Goal: Transaction & Acquisition: Purchase product/service

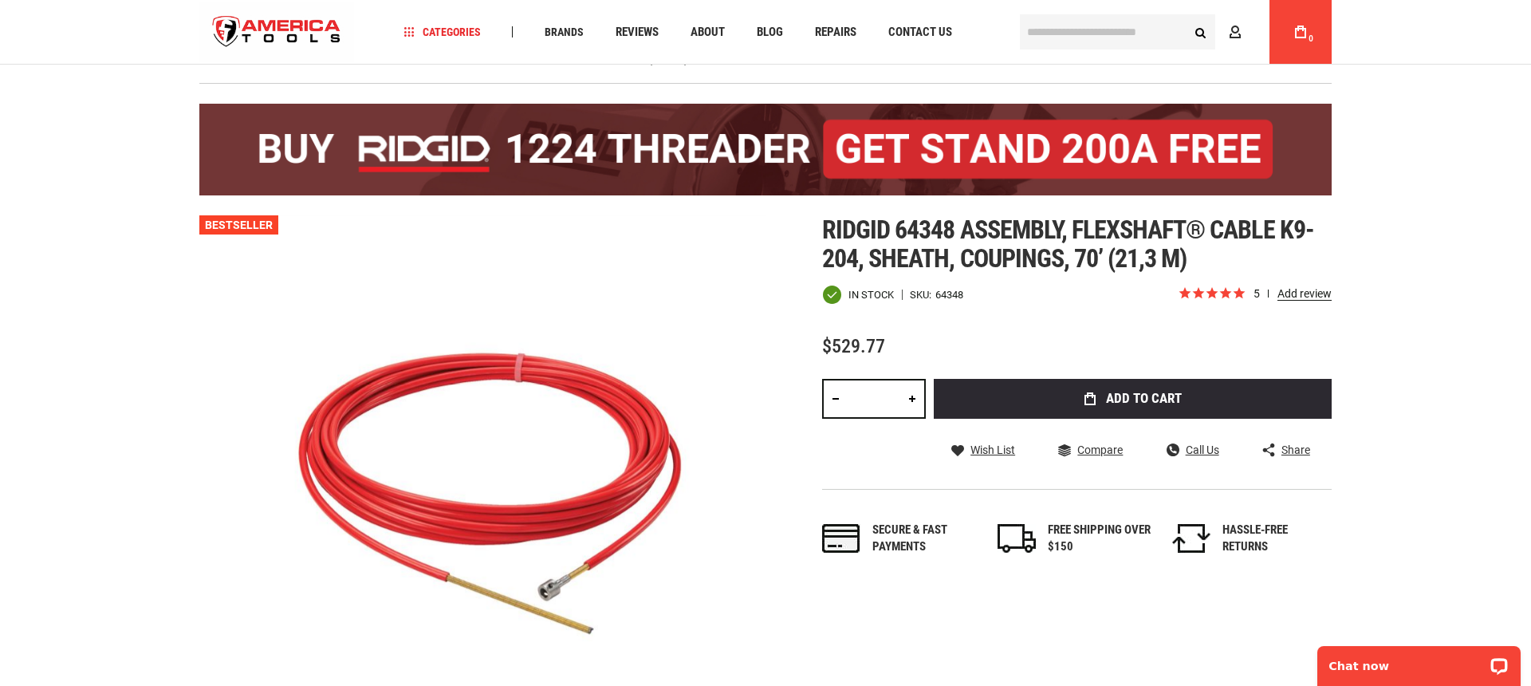
scroll to position [61, 0]
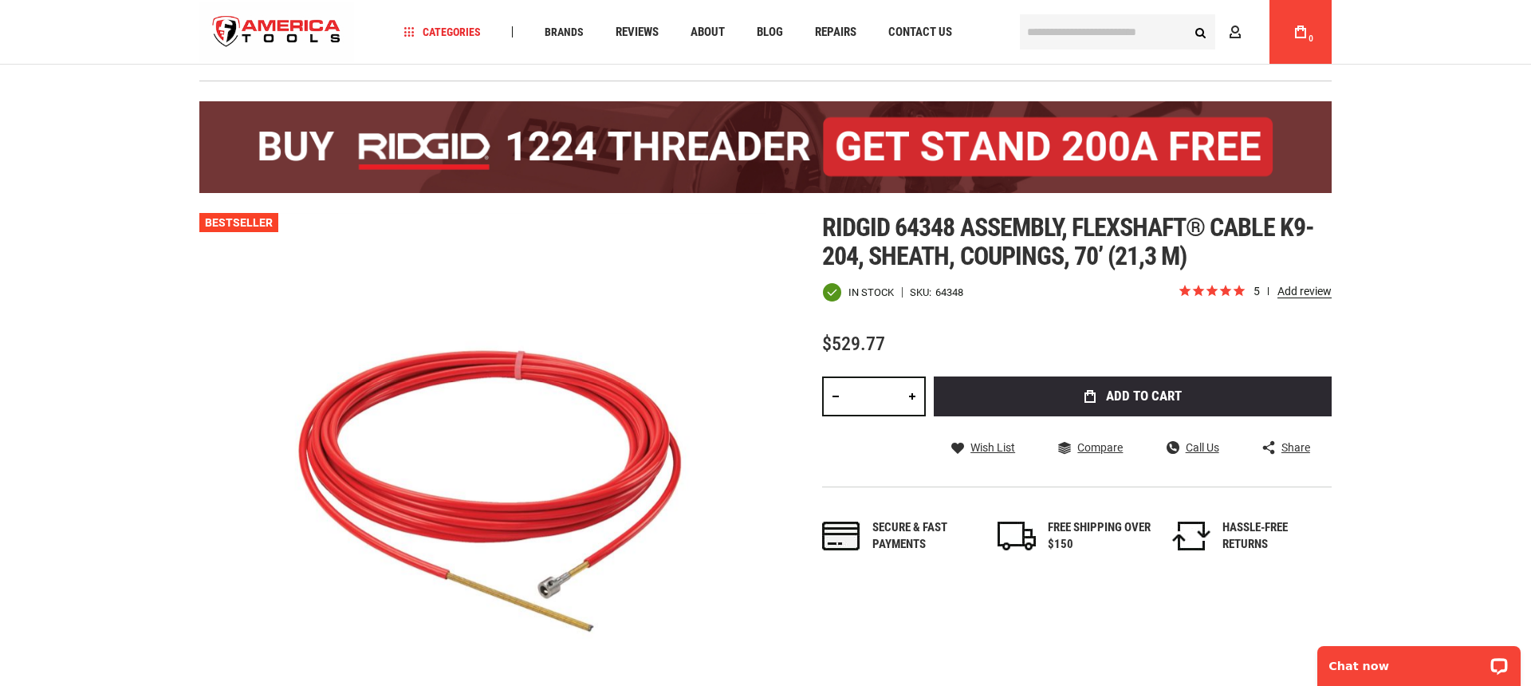
click at [912, 396] on link at bounding box center [912, 396] width 27 height 40
type input "*"
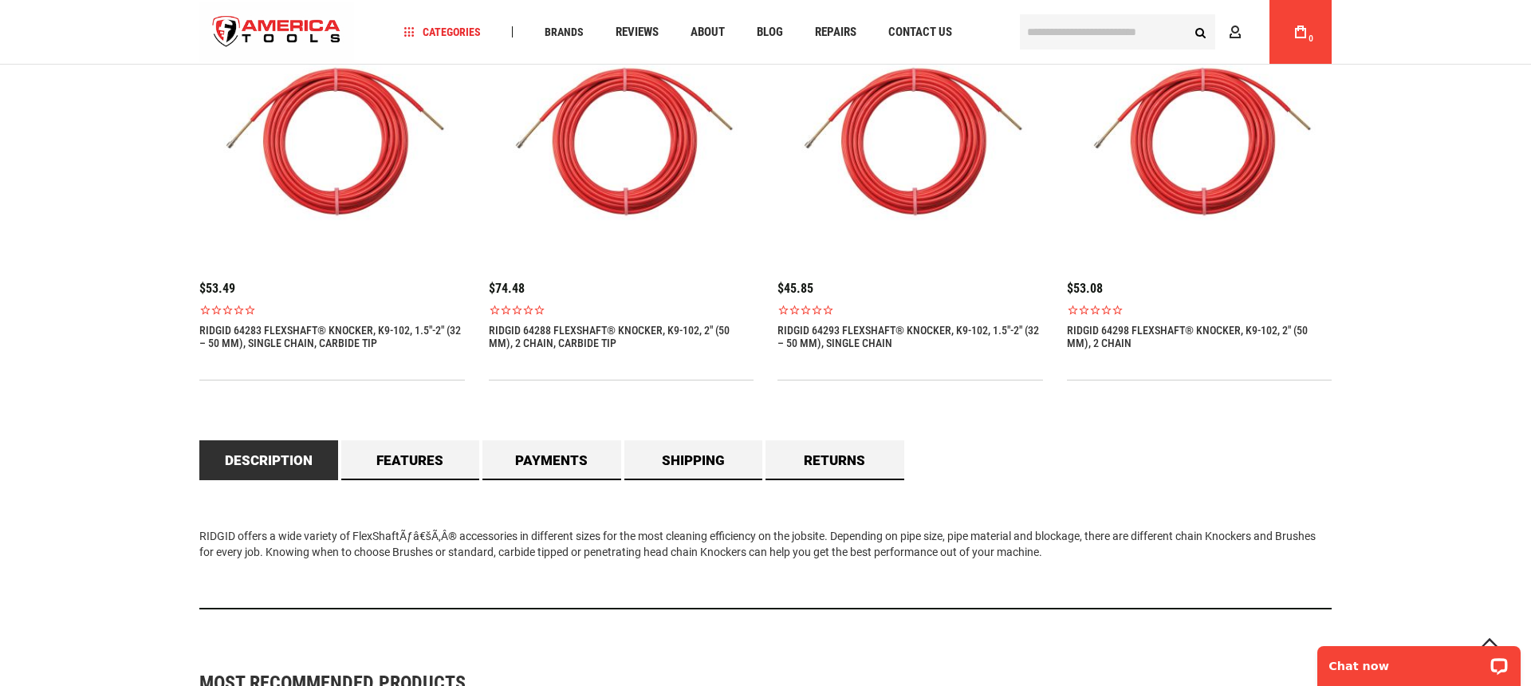
scroll to position [1120, 0]
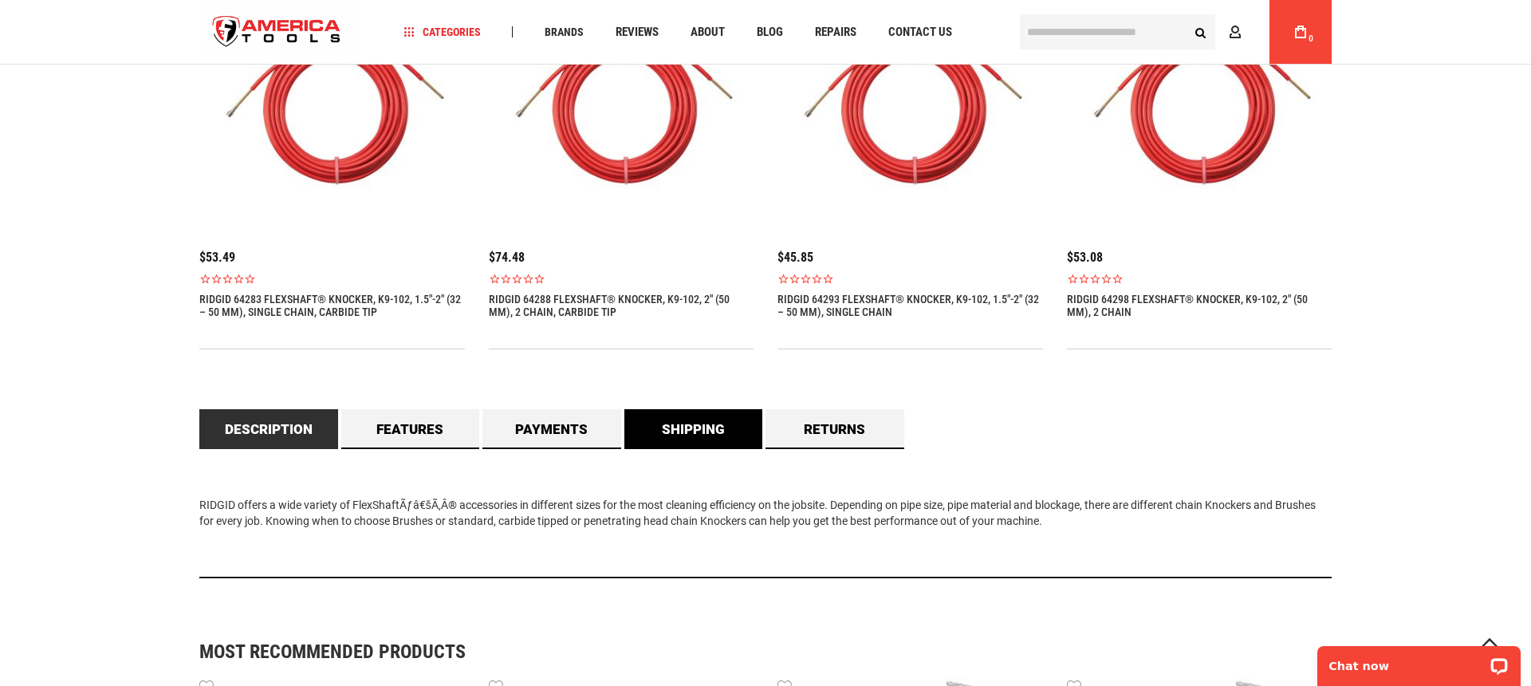
click at [703, 435] on link "Shipping" at bounding box center [693, 429] width 139 height 40
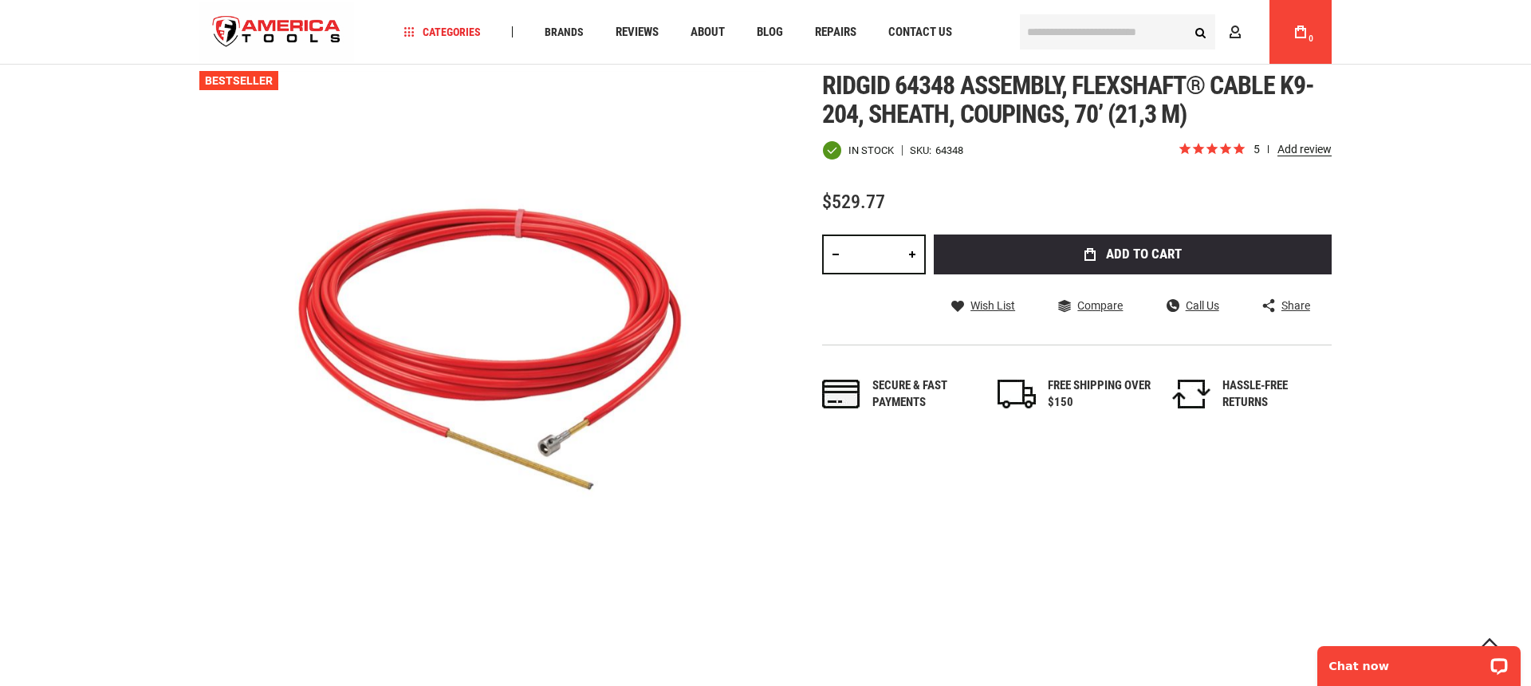
scroll to position [0, 0]
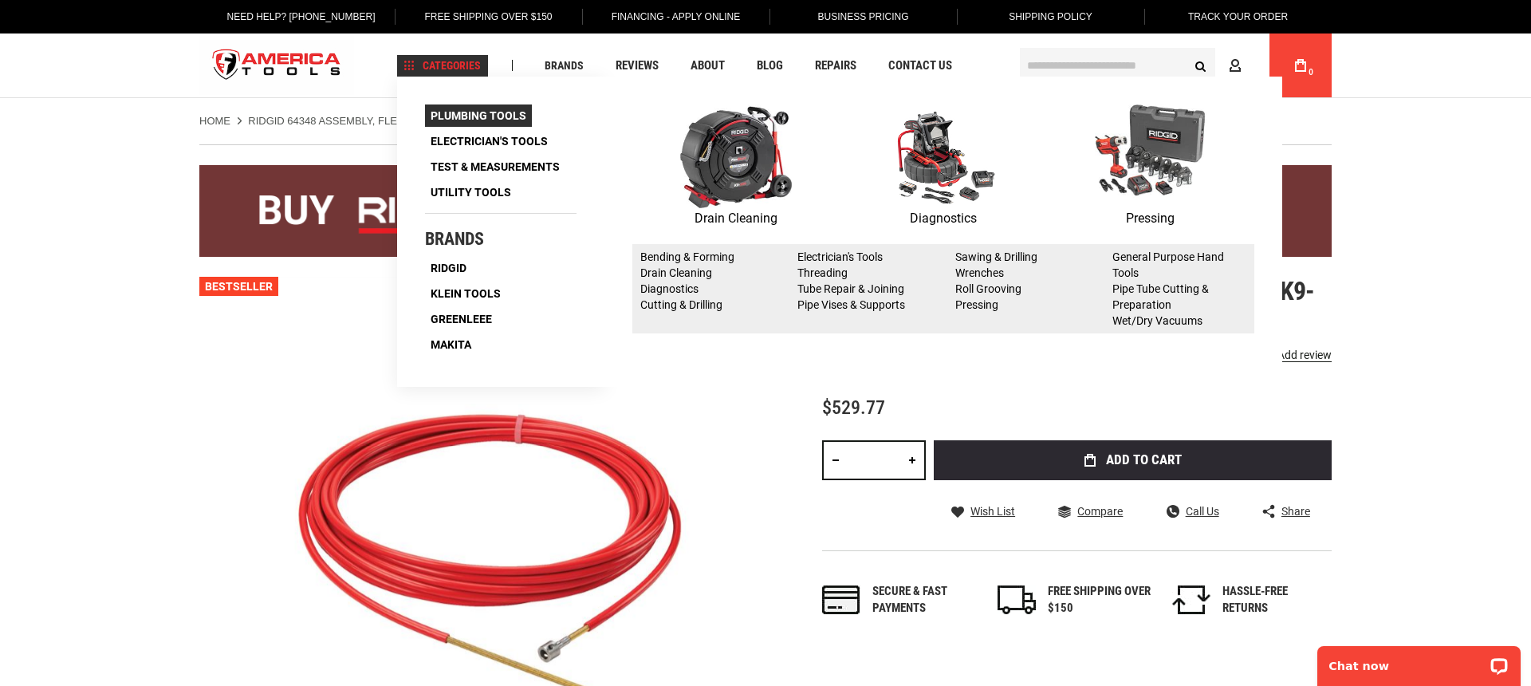
click at [451, 115] on span "Plumbing Tools" at bounding box center [479, 115] width 96 height 11
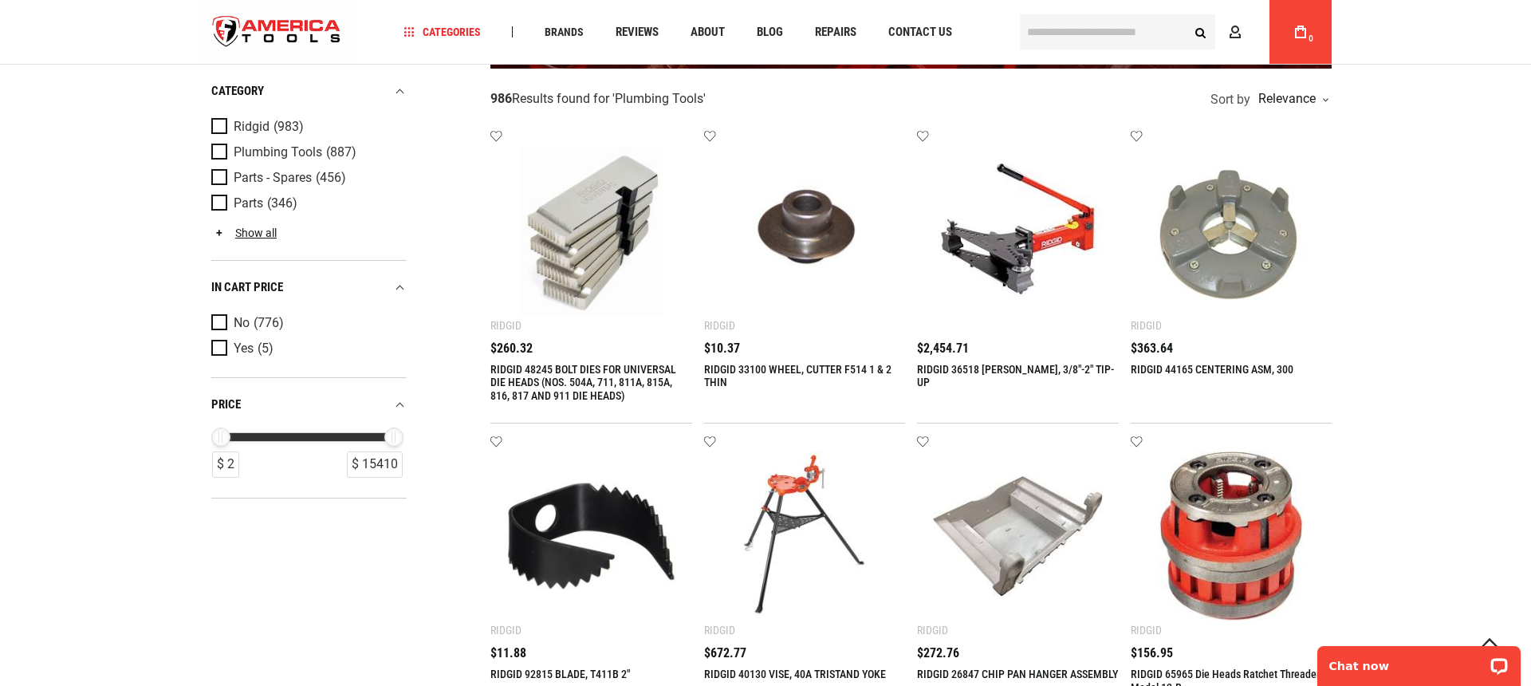
scroll to position [233, 0]
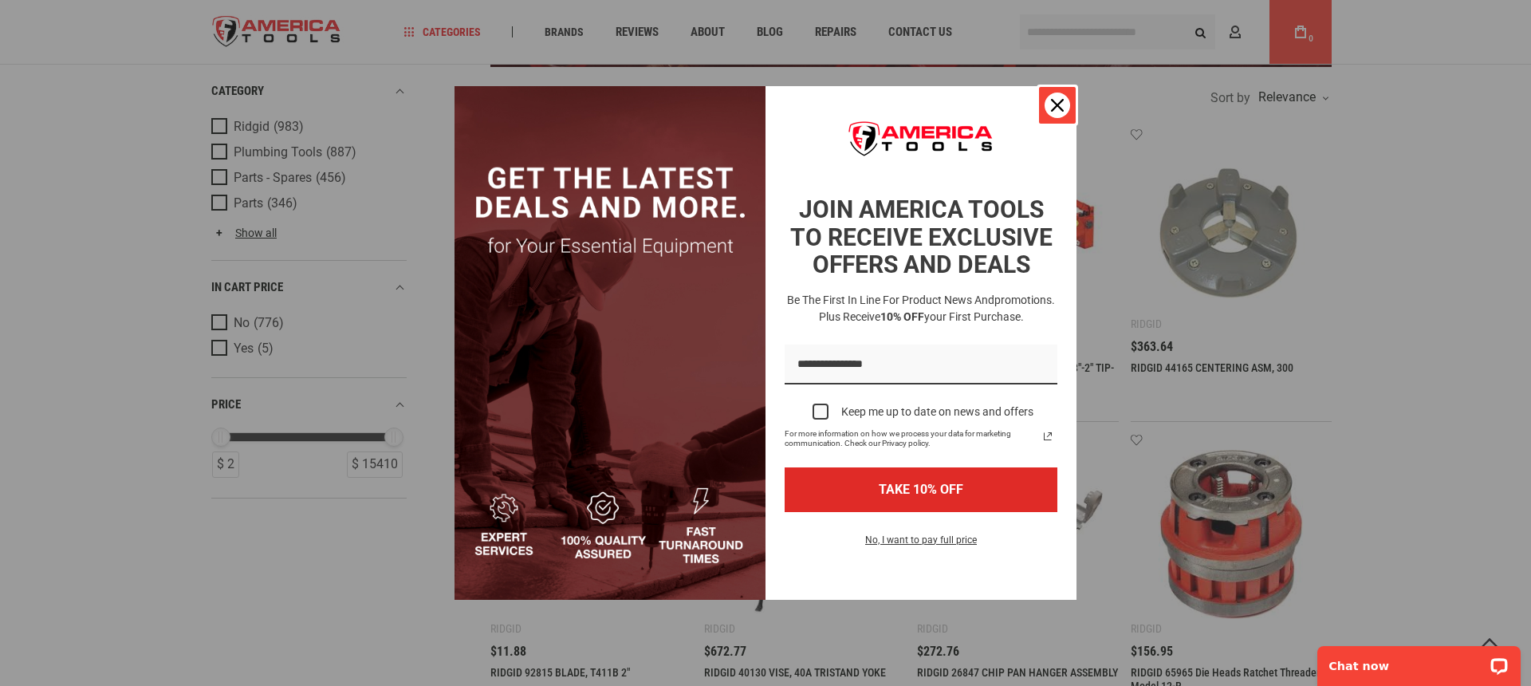
click at [1058, 107] on icon "close icon" at bounding box center [1057, 105] width 13 height 13
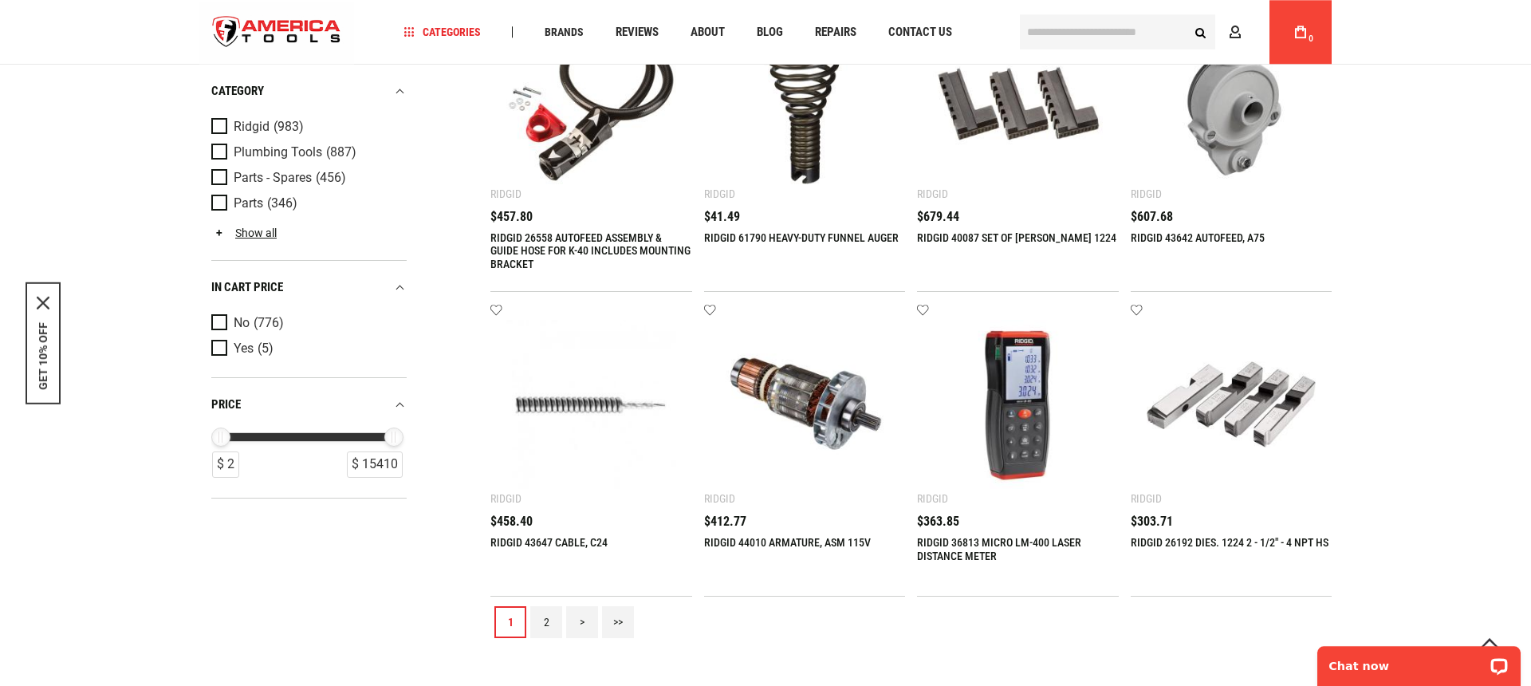
scroll to position [1587, 0]
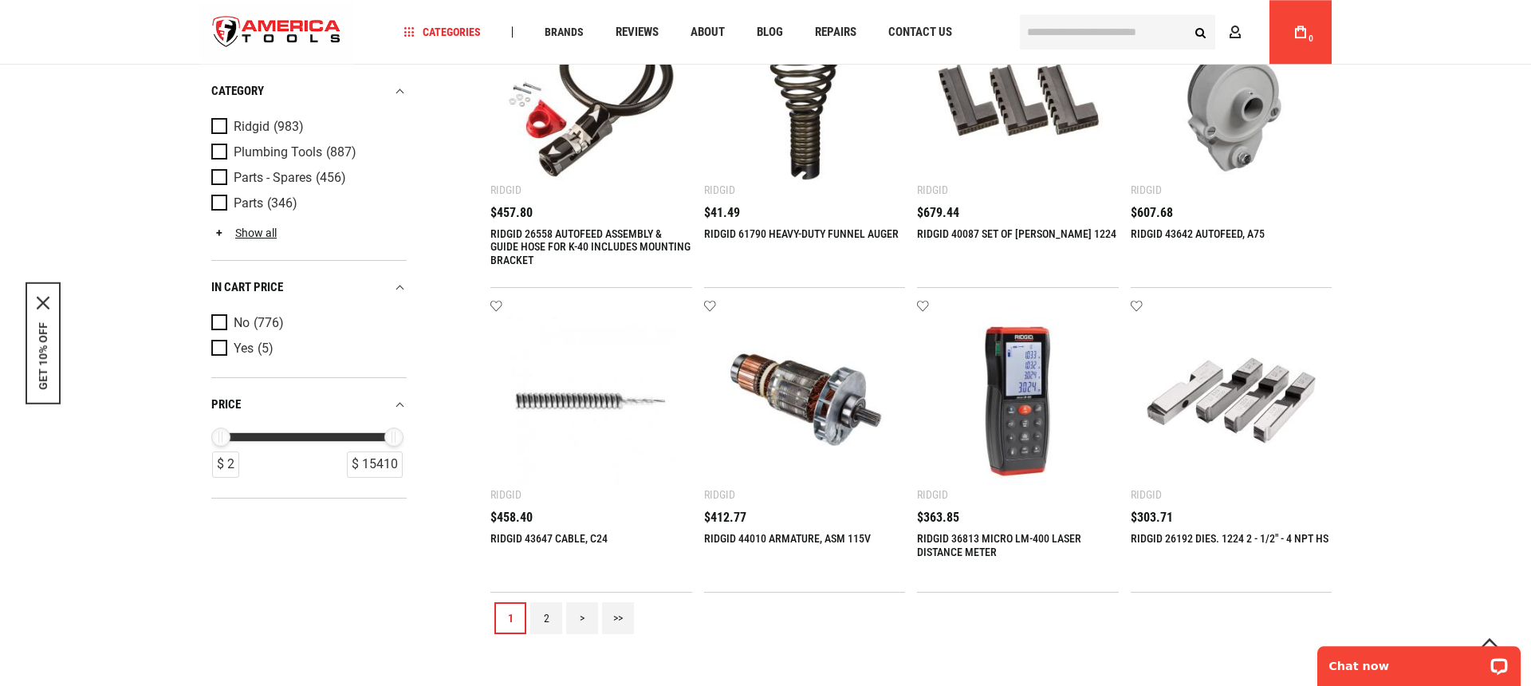
click at [545, 615] on link "2" at bounding box center [546, 618] width 32 height 32
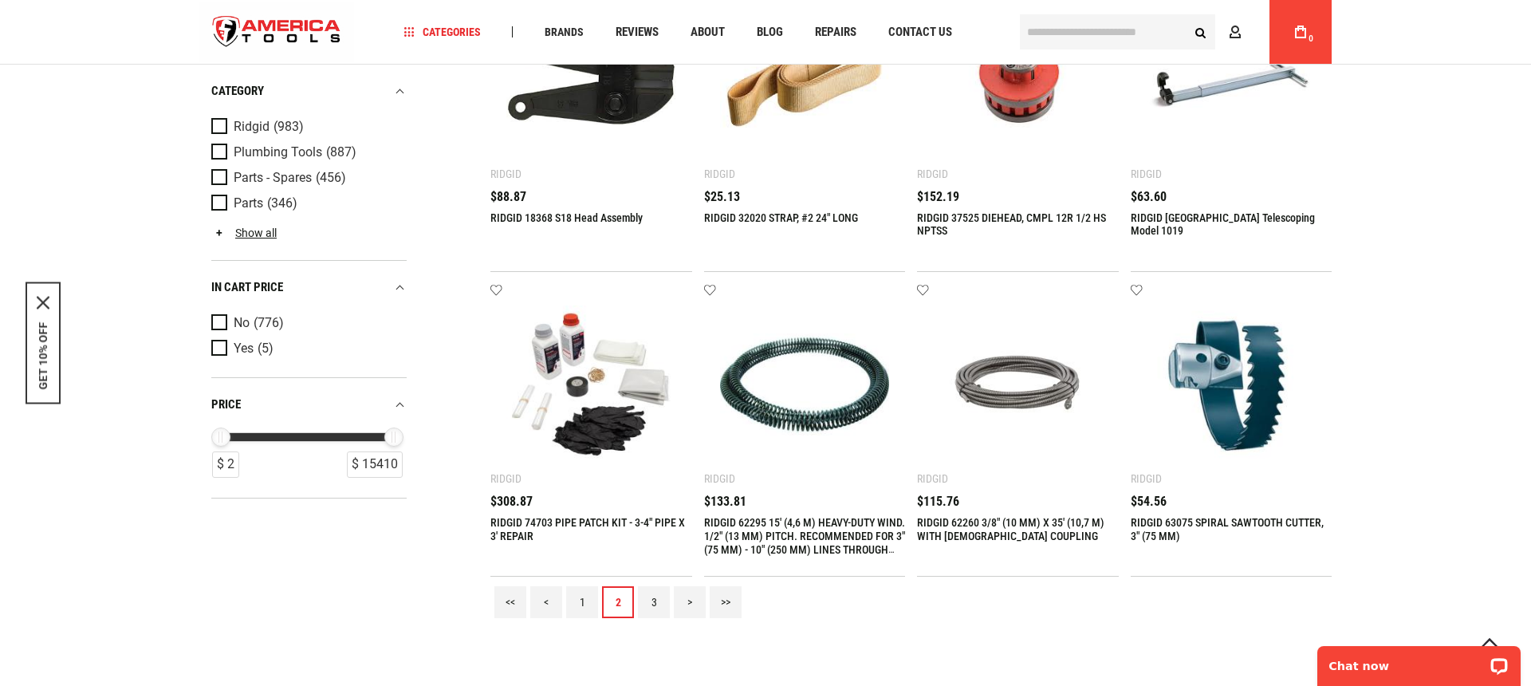
scroll to position [1638, 0]
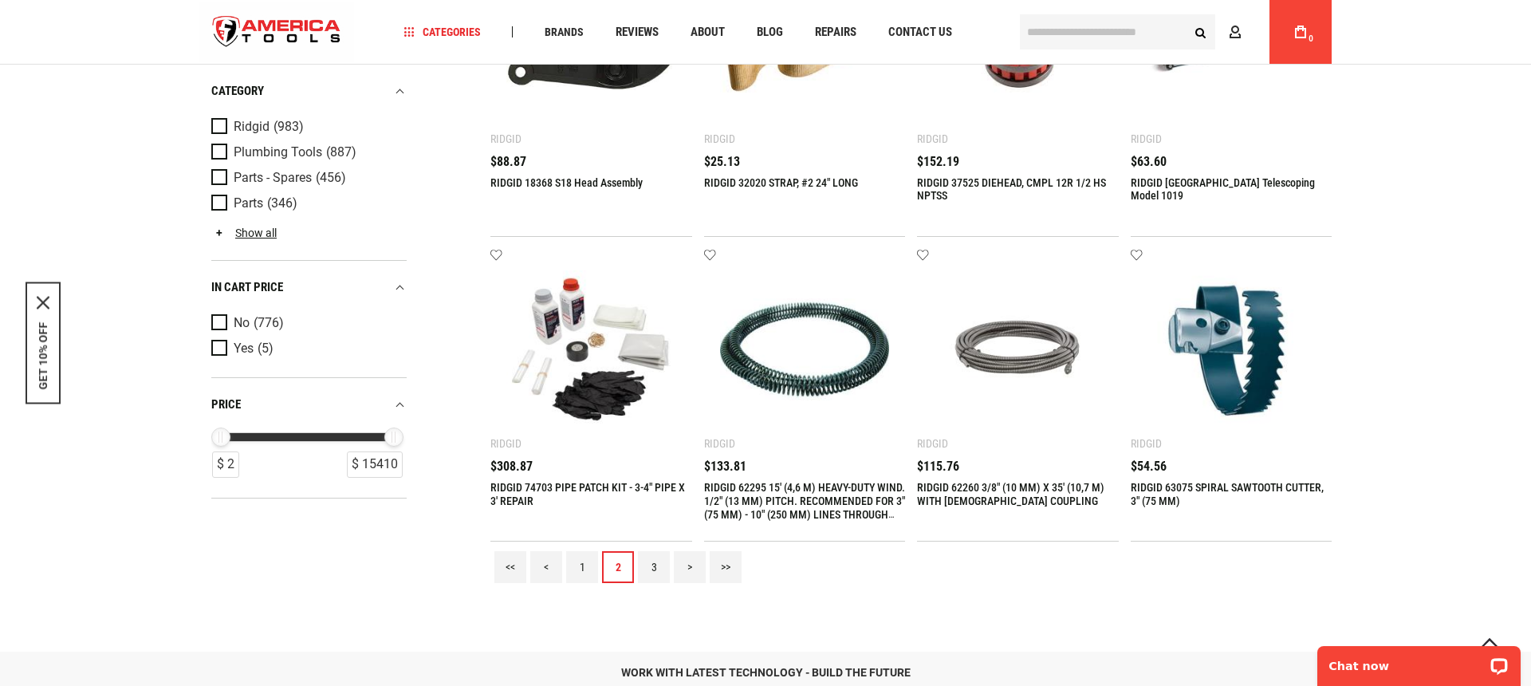
click at [660, 560] on link "3" at bounding box center [654, 567] width 32 height 32
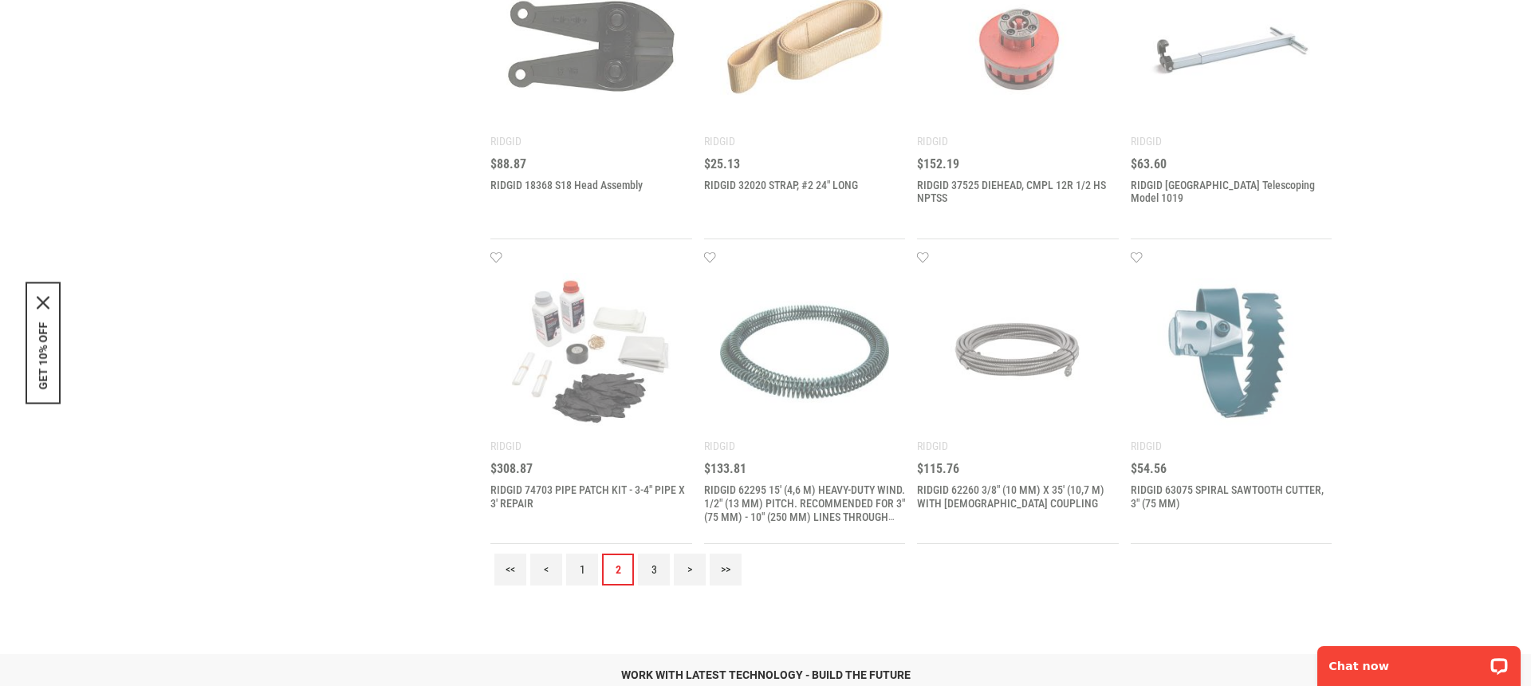
scroll to position [0, 0]
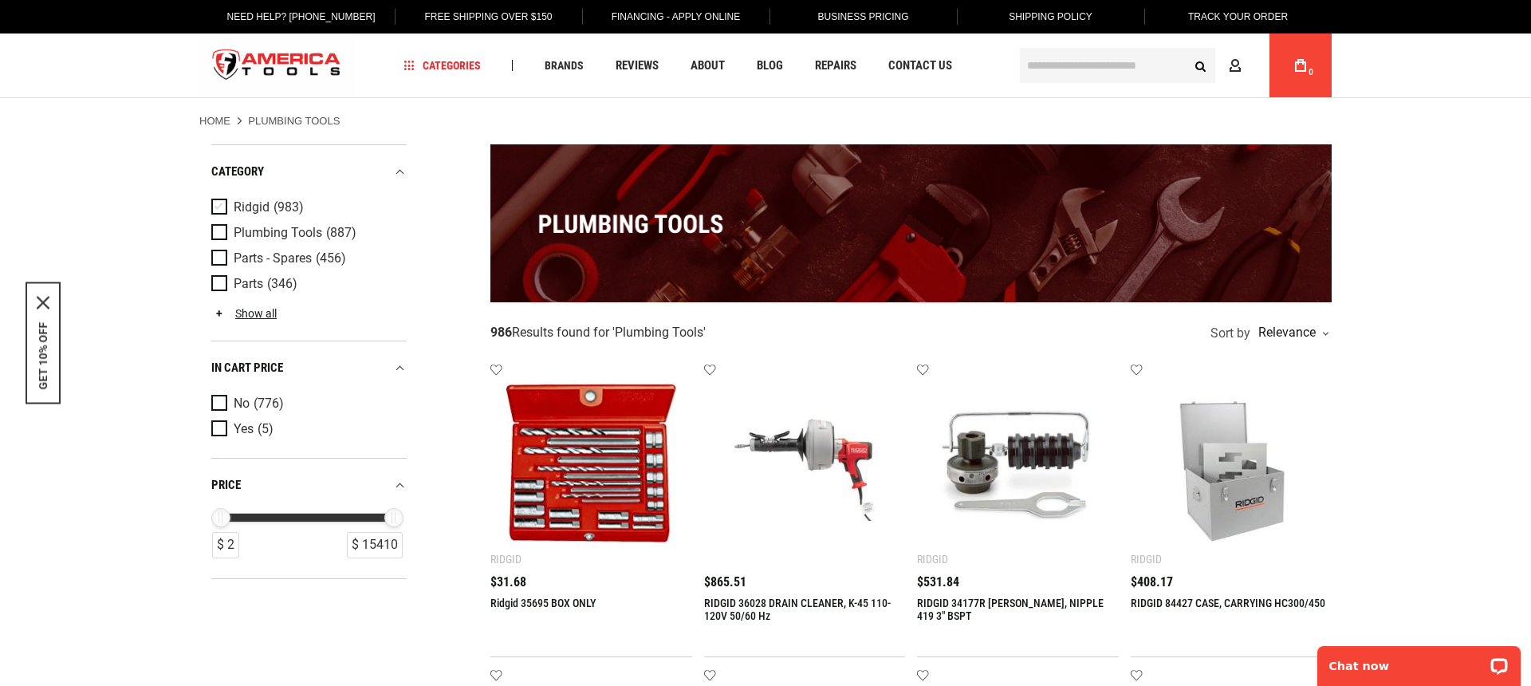
click at [224, 203] on span "Product Filters" at bounding box center [222, 208] width 22 height 18
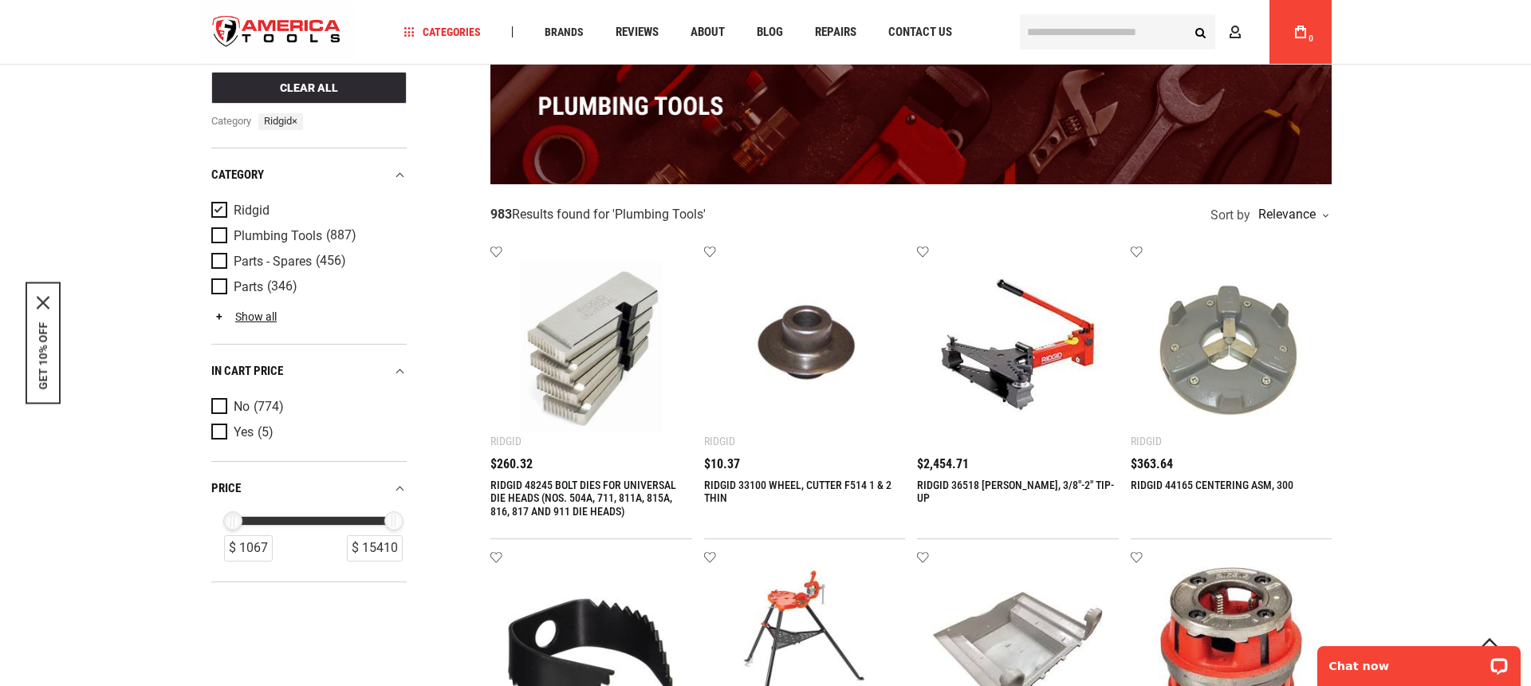
scroll to position [112, 0]
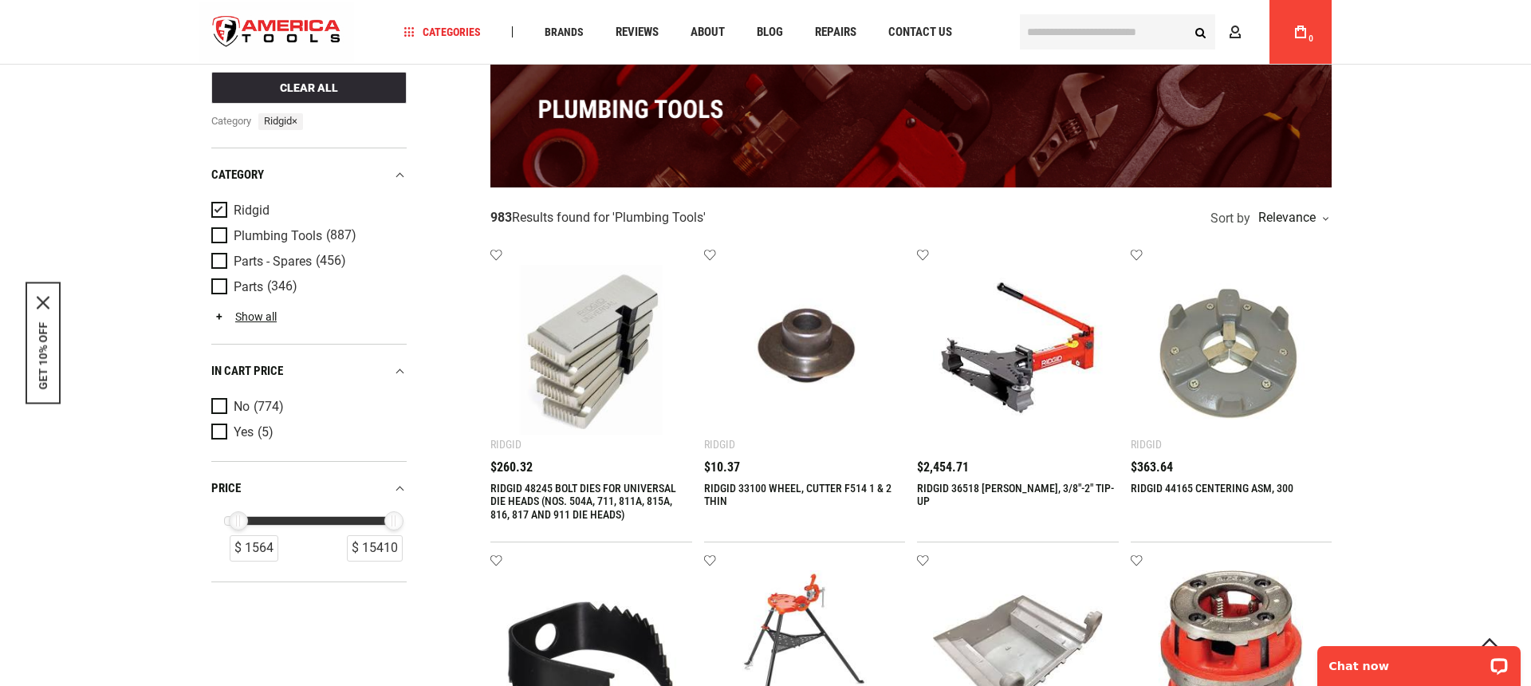
drag, startPoint x: 218, startPoint y: 521, endPoint x: 235, endPoint y: 520, distance: 17.6
click at [235, 520] on div "$ 1564" at bounding box center [238, 520] width 19 height 19
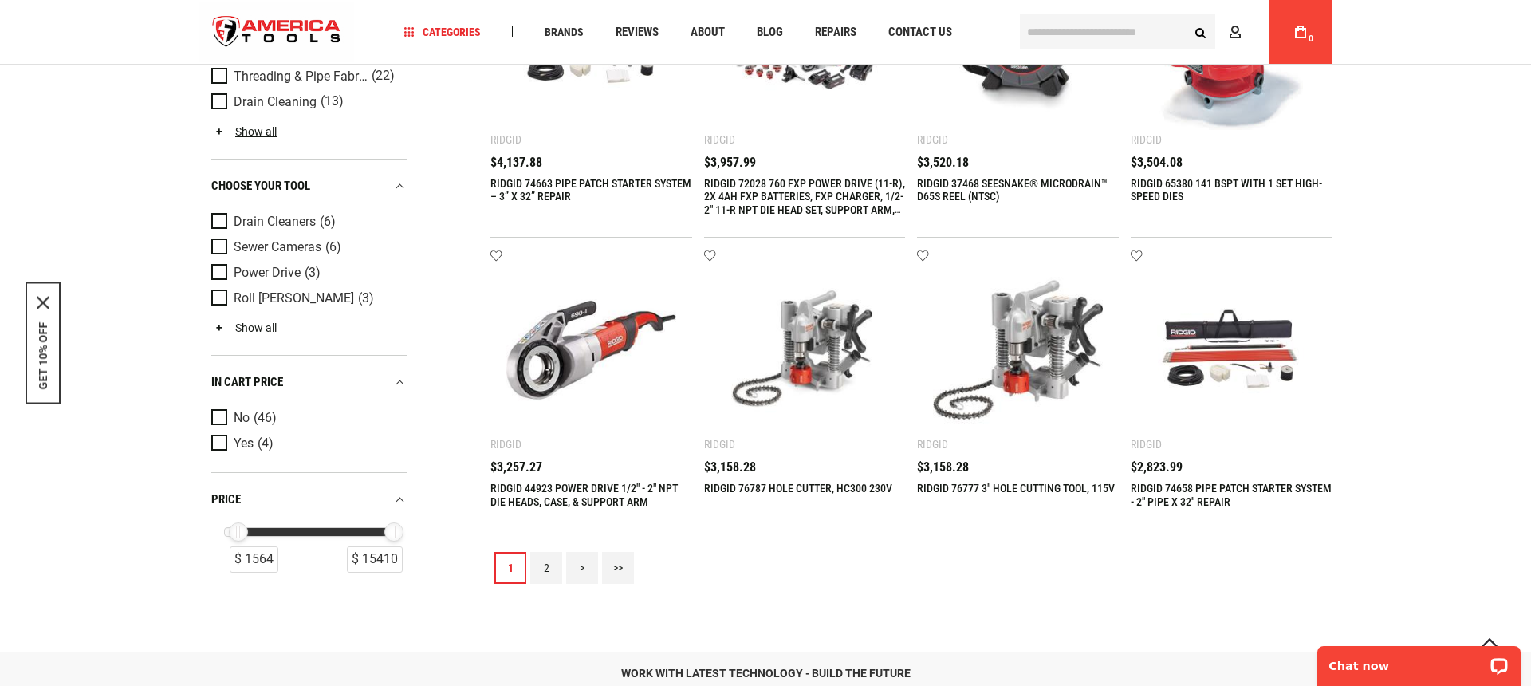
scroll to position [1638, 0]
click at [543, 563] on link "2" at bounding box center [546, 567] width 32 height 32
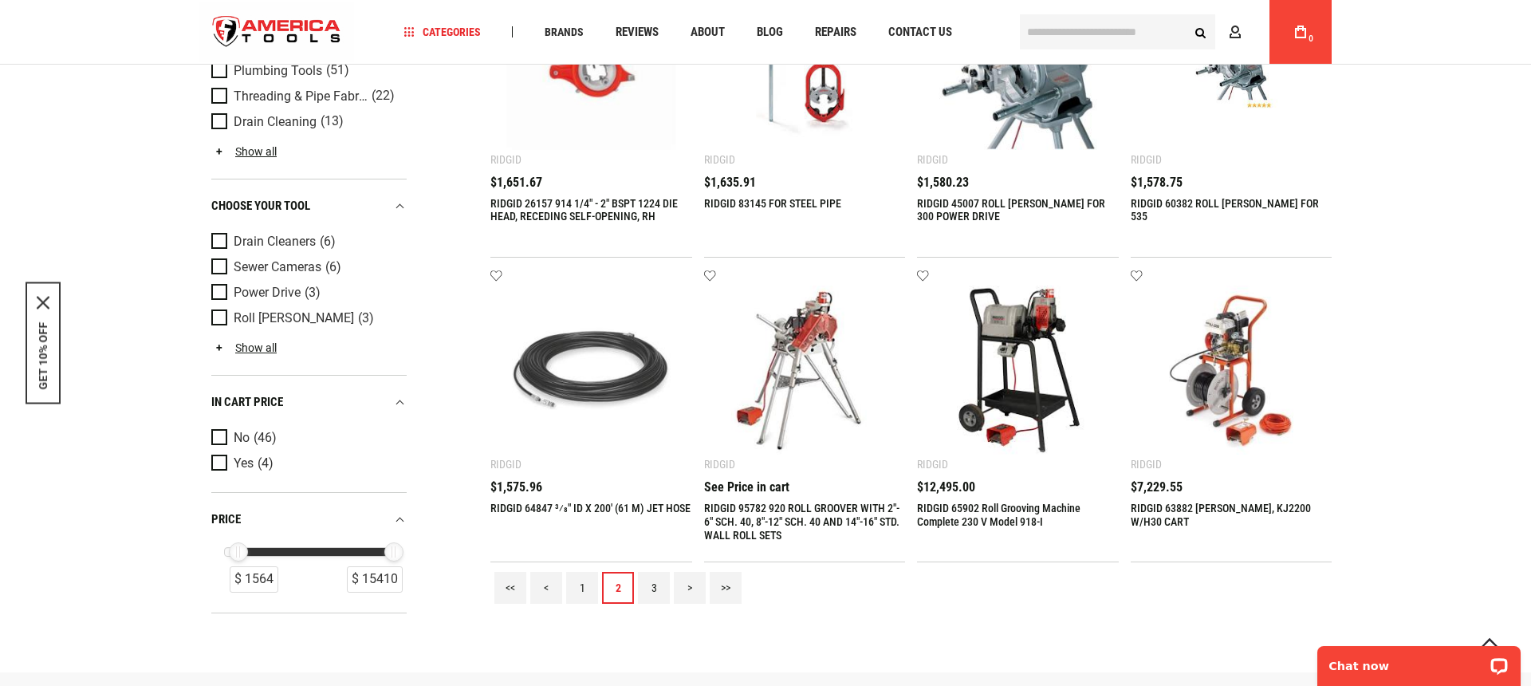
scroll to position [1626, 0]
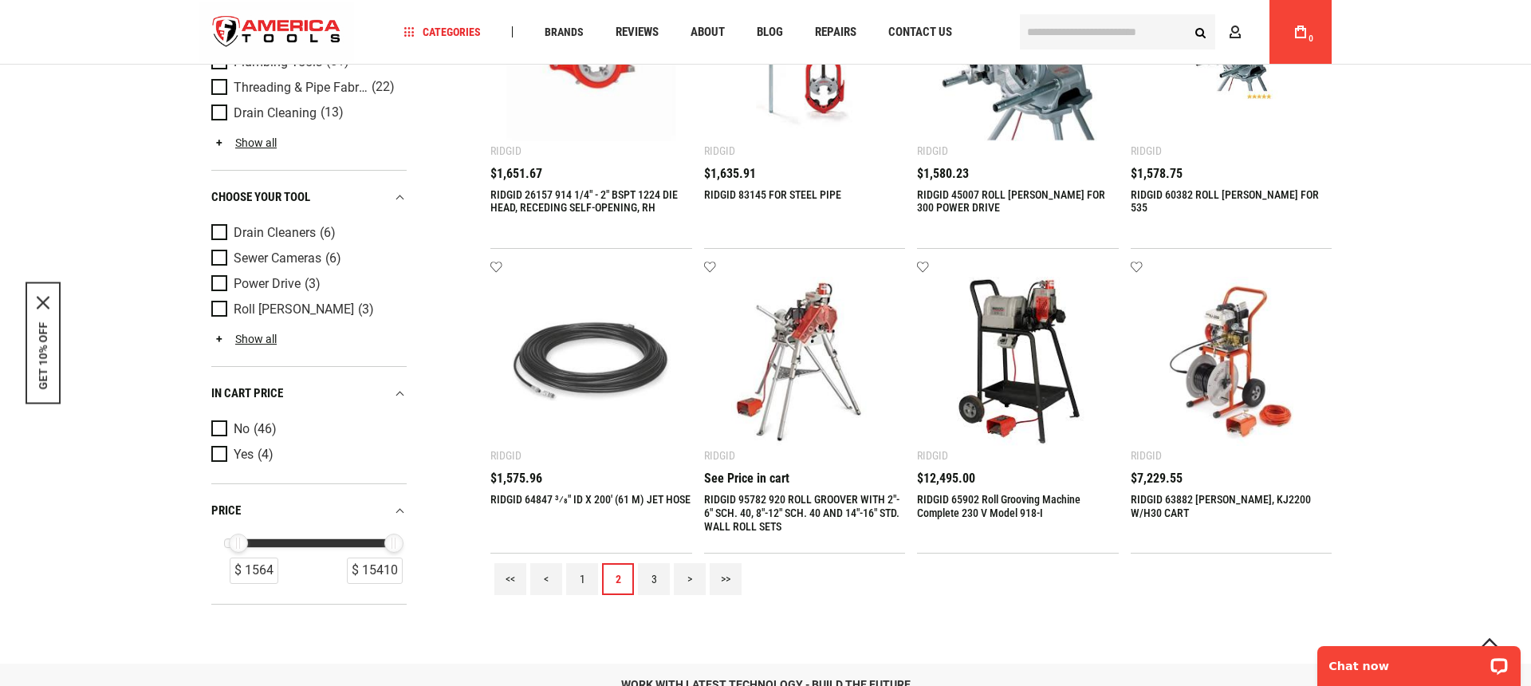
click at [657, 586] on link "3" at bounding box center [654, 579] width 32 height 32
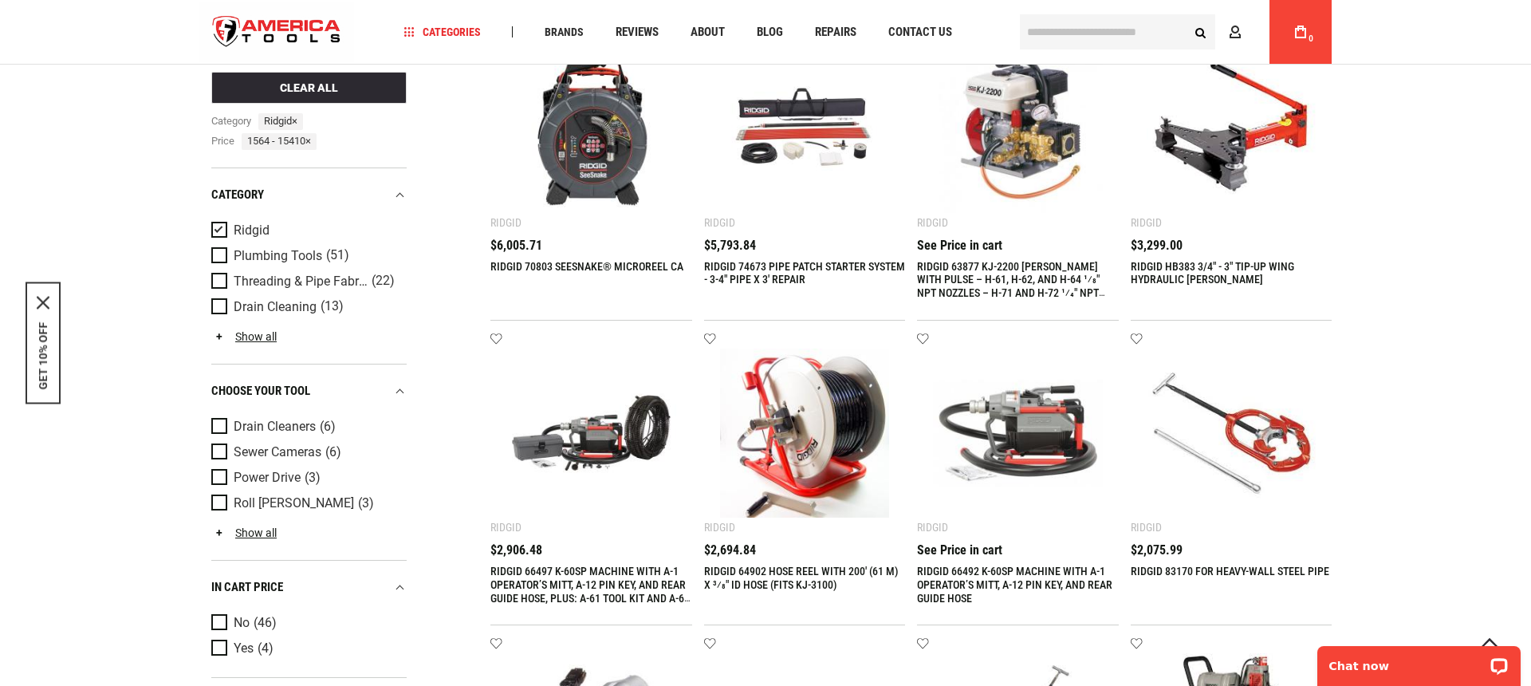
scroll to position [335, 0]
